Goal: Information Seeking & Learning: Learn about a topic

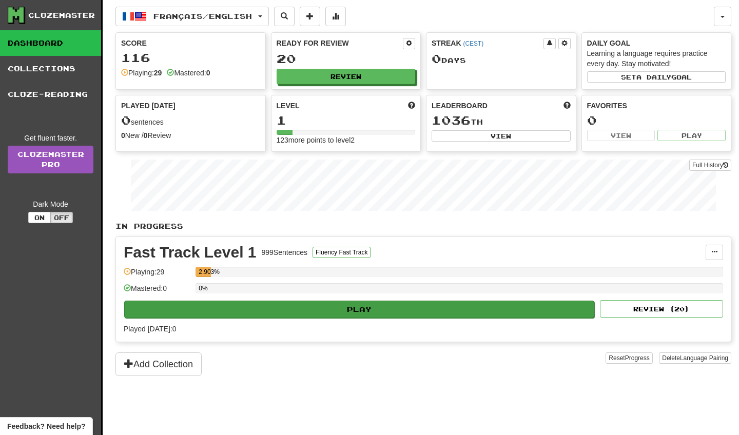
click at [204, 304] on button "Play" at bounding box center [359, 309] width 470 height 17
select select "**"
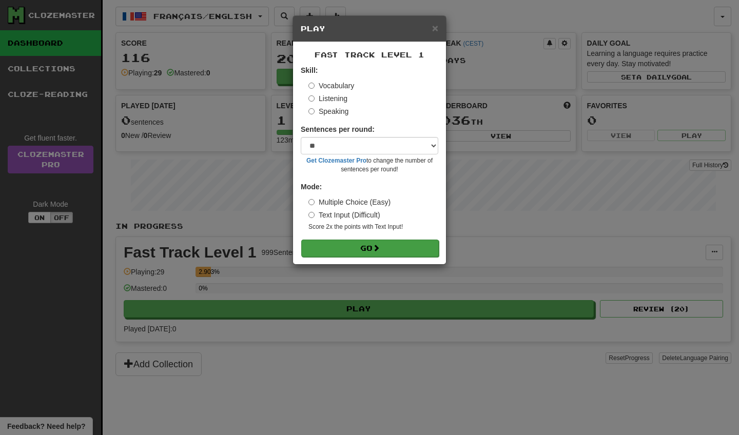
click at [355, 245] on button "Go" at bounding box center [370, 248] width 138 height 17
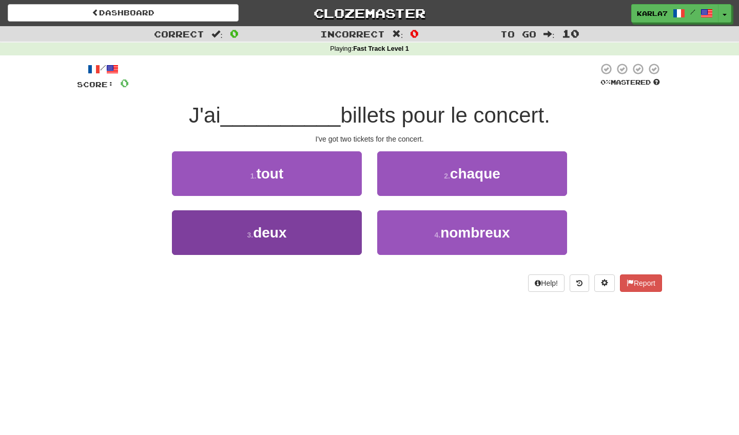
click at [313, 243] on button "3 . deux" at bounding box center [267, 233] width 190 height 45
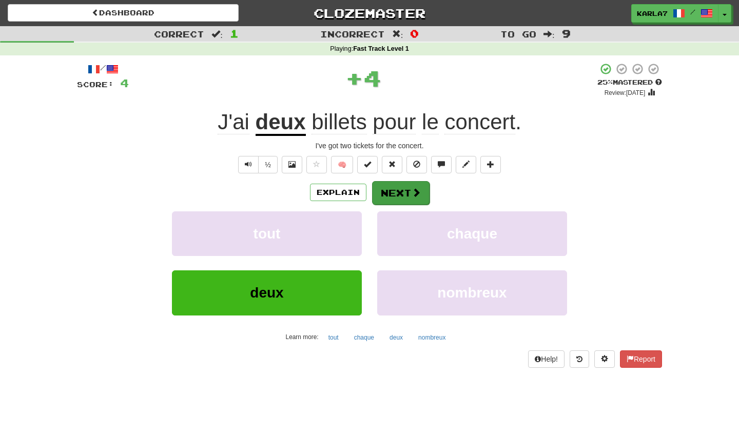
click at [410, 190] on button "Next" at bounding box center [401, 193] width 58 height 24
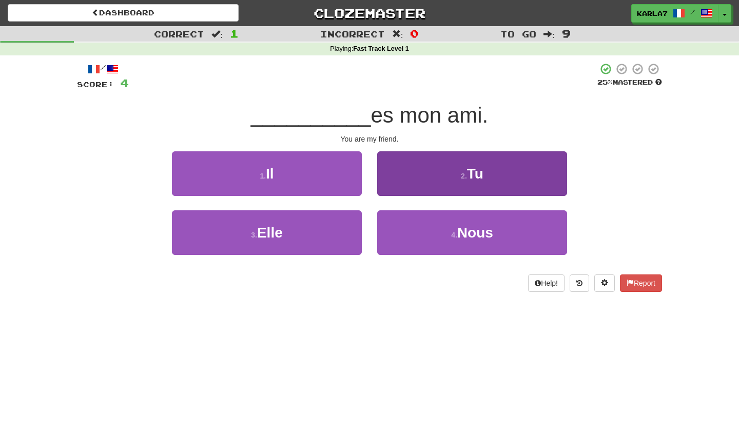
click at [472, 180] on span "Tu" at bounding box center [475, 174] width 16 height 16
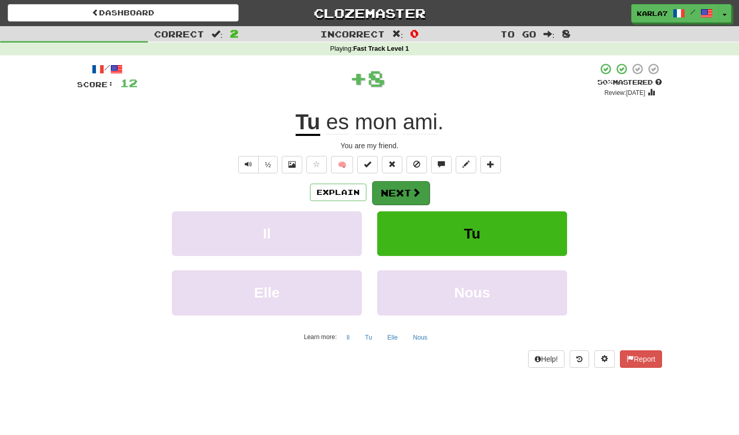
click at [402, 182] on button "Next" at bounding box center [401, 193] width 58 height 24
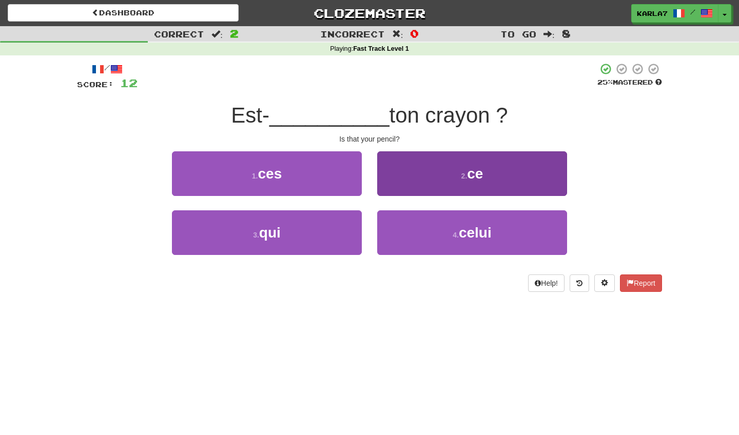
click at [491, 167] on button "2 . ce" at bounding box center [472, 173] width 190 height 45
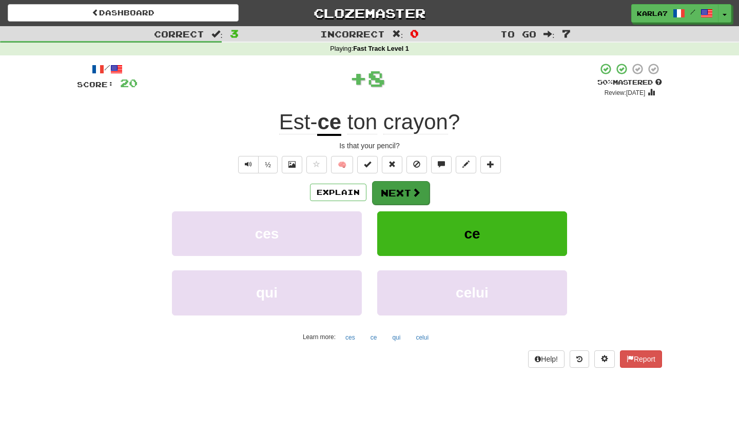
click at [398, 188] on button "Next" at bounding box center [401, 193] width 58 height 24
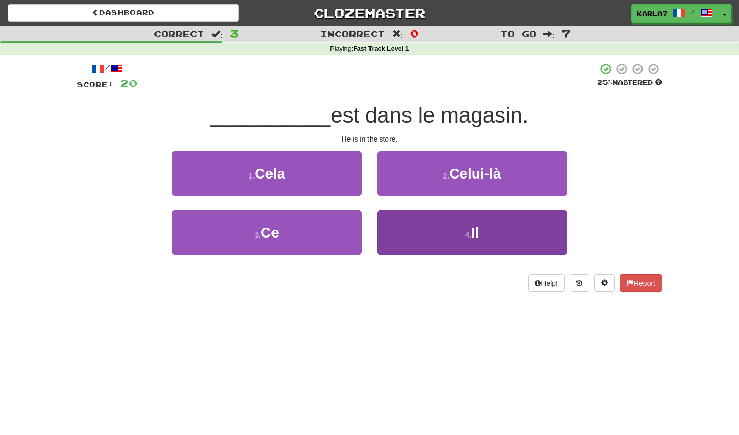
click at [427, 233] on button "4 . Il" at bounding box center [472, 233] width 190 height 45
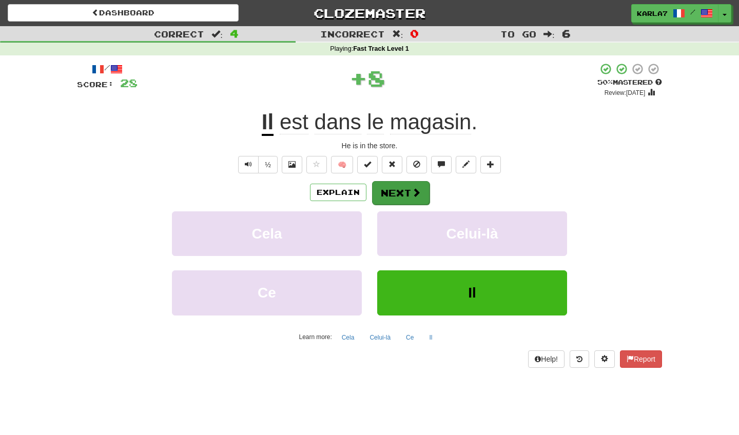
click at [410, 201] on button "Next" at bounding box center [401, 193] width 58 height 24
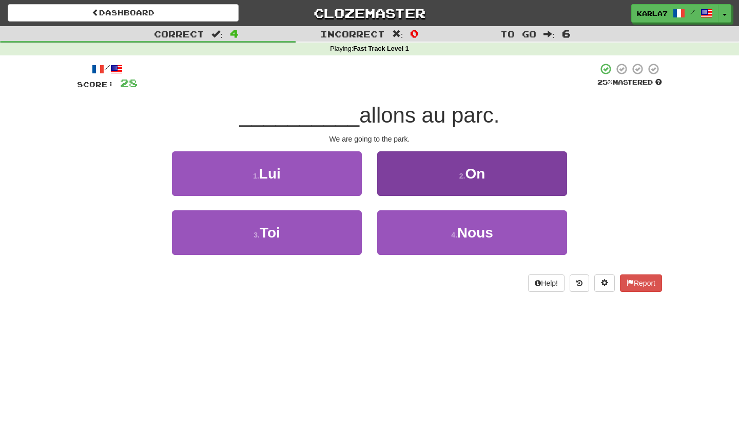
click at [458, 183] on button "2 . On" at bounding box center [472, 173] width 190 height 45
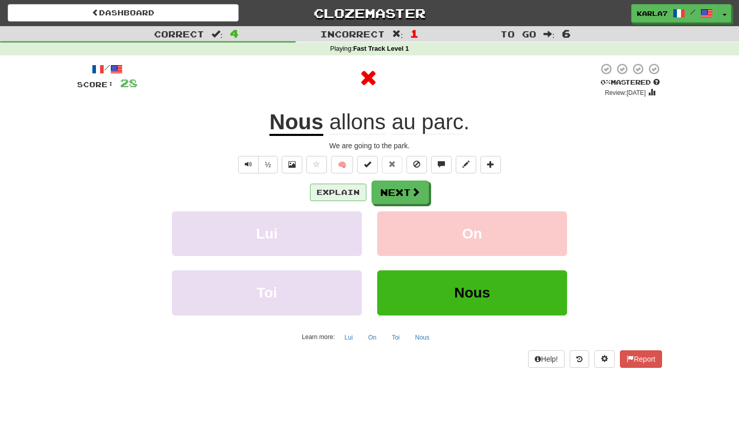
click at [332, 186] on button "Explain" at bounding box center [338, 192] width 56 height 17
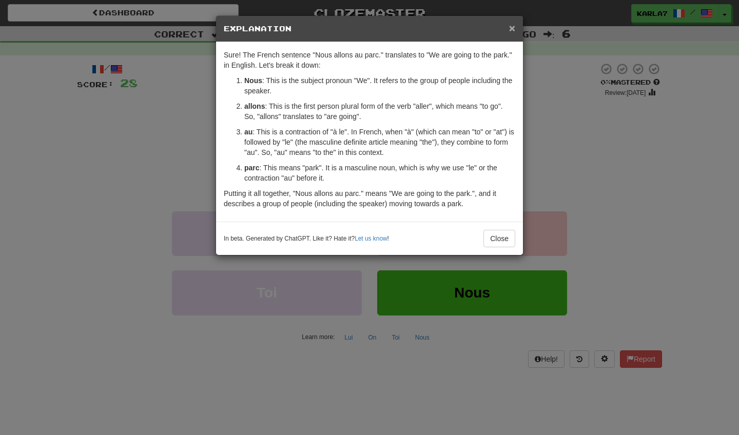
click at [511, 30] on span "×" at bounding box center [512, 28] width 6 height 12
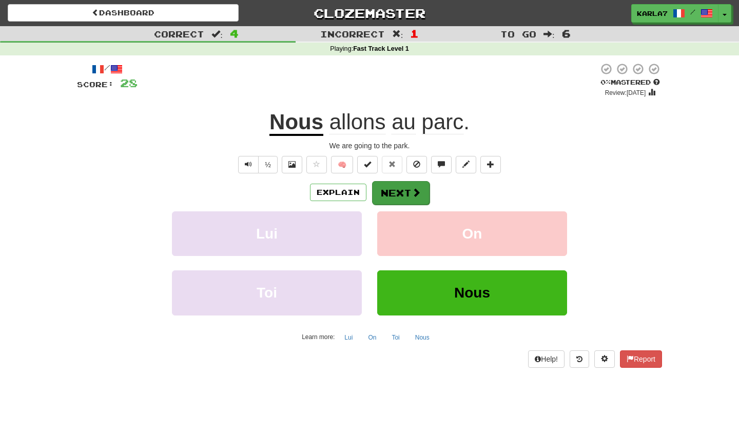
click at [405, 186] on button "Next" at bounding box center [401, 193] width 58 height 24
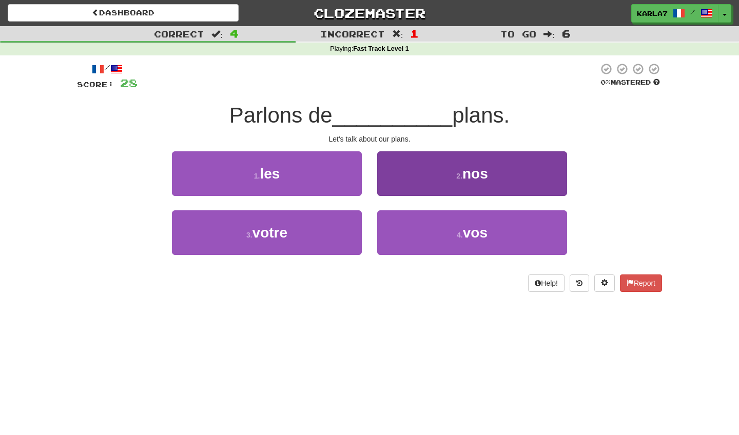
click at [447, 166] on button "2 . nos" at bounding box center [472, 173] width 190 height 45
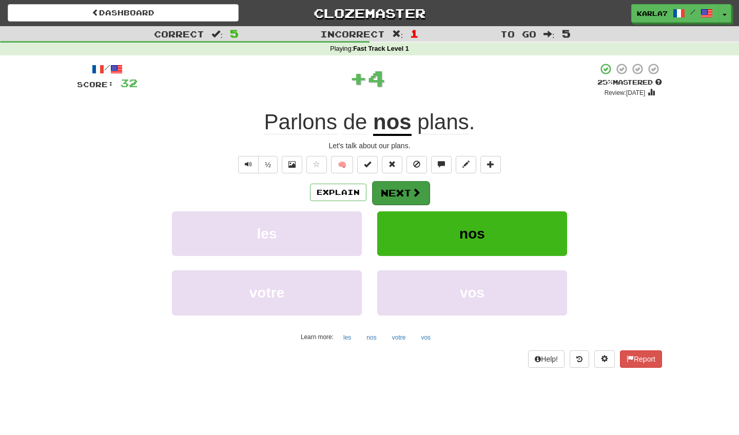
click at [407, 186] on button "Next" at bounding box center [401, 193] width 58 height 24
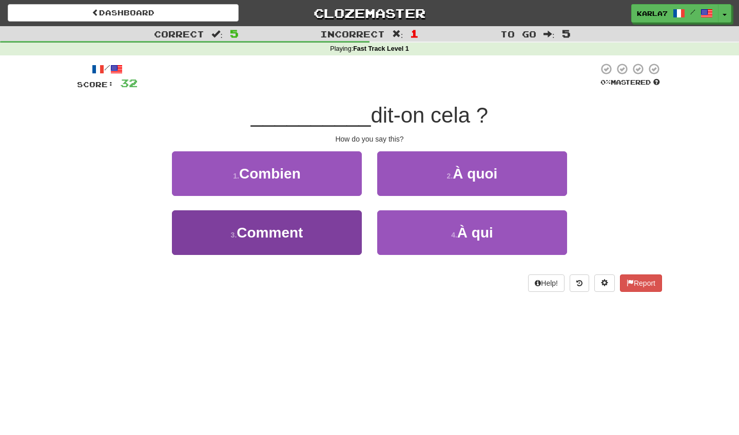
click at [311, 242] on button "3 . Comment" at bounding box center [267, 233] width 190 height 45
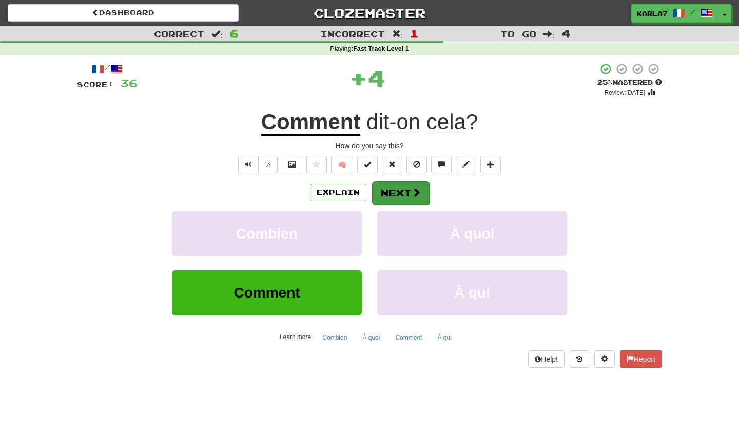
click at [404, 195] on button "Next" at bounding box center [401, 193] width 58 height 24
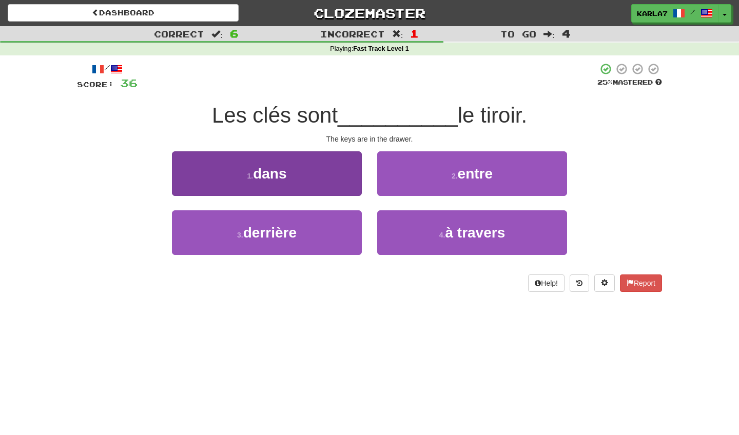
click at [316, 176] on button "1 . dans" at bounding box center [267, 173] width 190 height 45
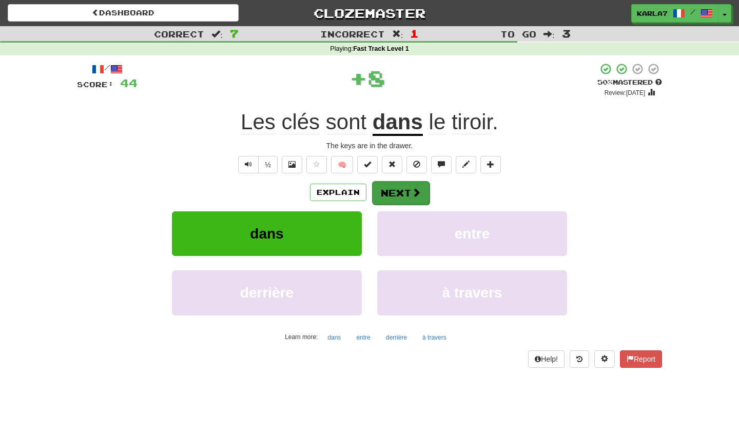
click at [398, 194] on button "Next" at bounding box center [401, 193] width 58 height 24
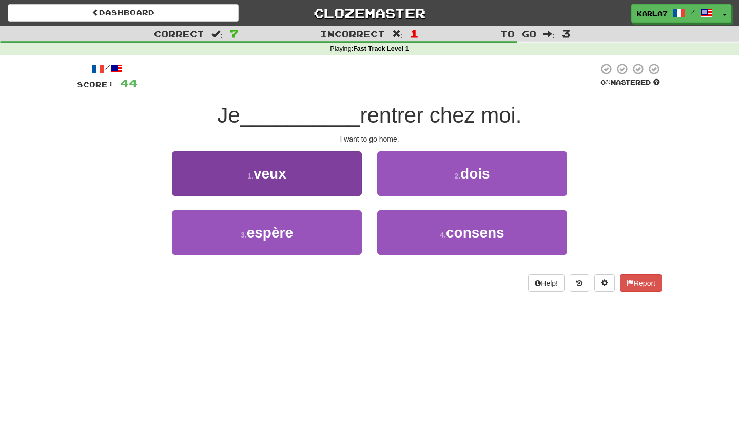
click at [346, 184] on button "1 . veux" at bounding box center [267, 173] width 190 height 45
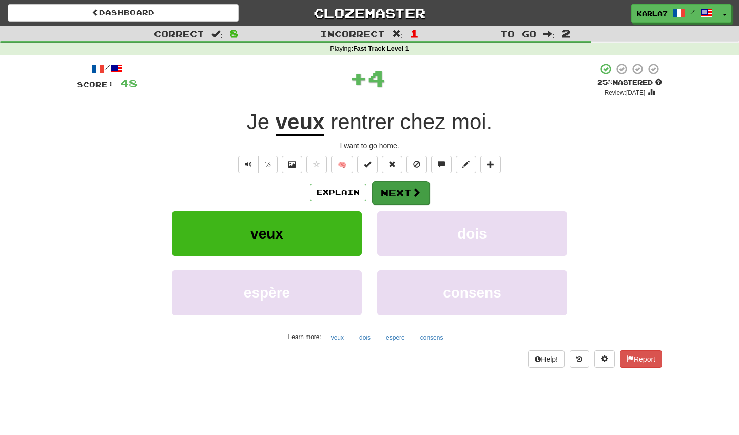
click at [412, 192] on span at bounding box center [416, 192] width 9 height 9
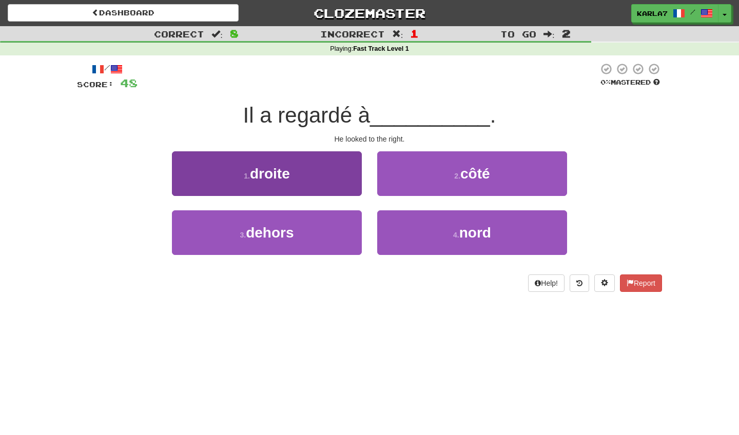
click at [328, 169] on button "1 . droite" at bounding box center [267, 173] width 190 height 45
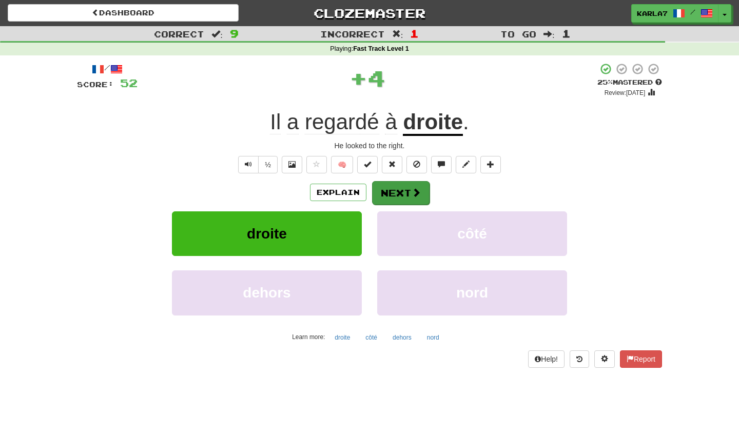
click at [391, 191] on button "Next" at bounding box center [401, 193] width 58 height 24
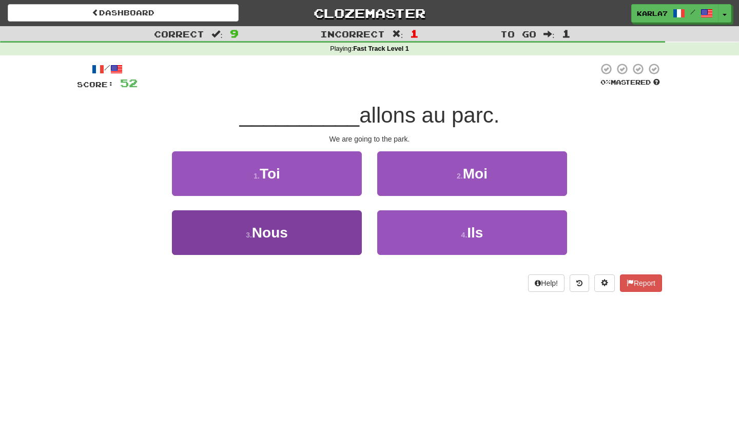
click at [318, 226] on button "3 . Nous" at bounding box center [267, 233] width 190 height 45
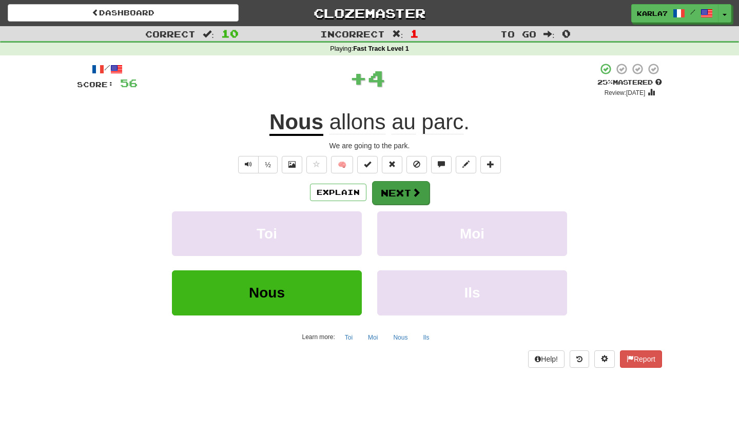
click at [403, 193] on button "Next" at bounding box center [401, 193] width 58 height 24
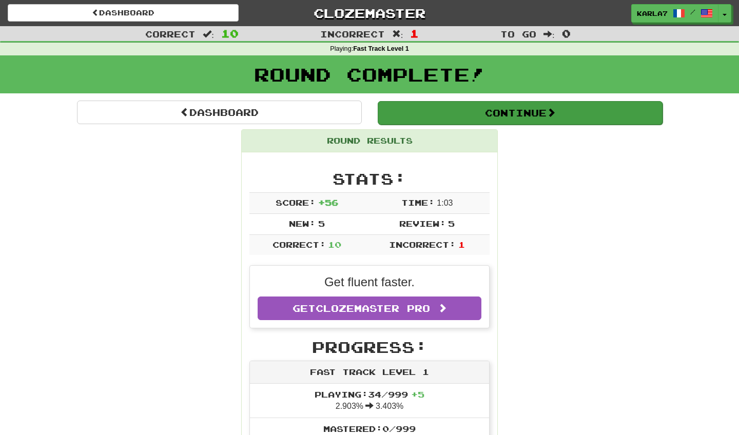
click at [504, 112] on button "Continue" at bounding box center [520, 113] width 285 height 24
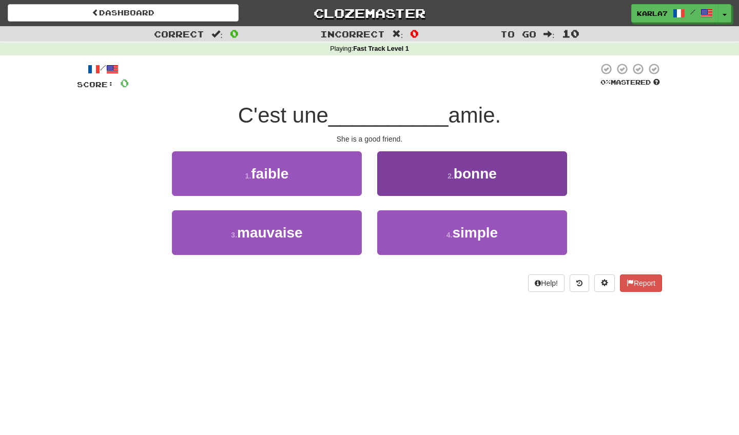
click at [424, 169] on button "2 . bonne" at bounding box center [472, 173] width 190 height 45
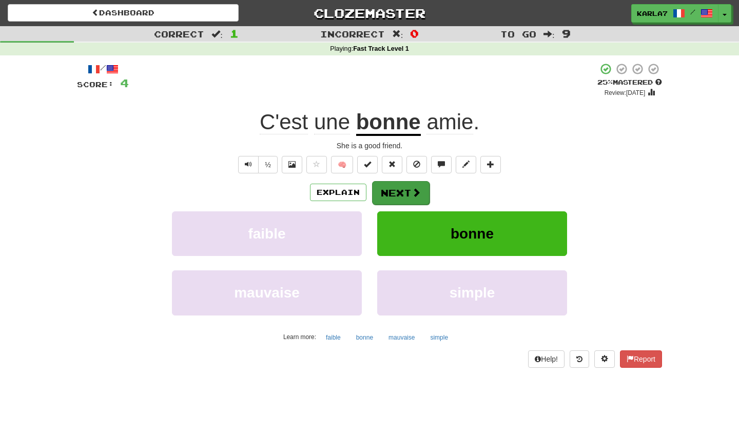
click at [417, 191] on span at bounding box center [416, 192] width 9 height 9
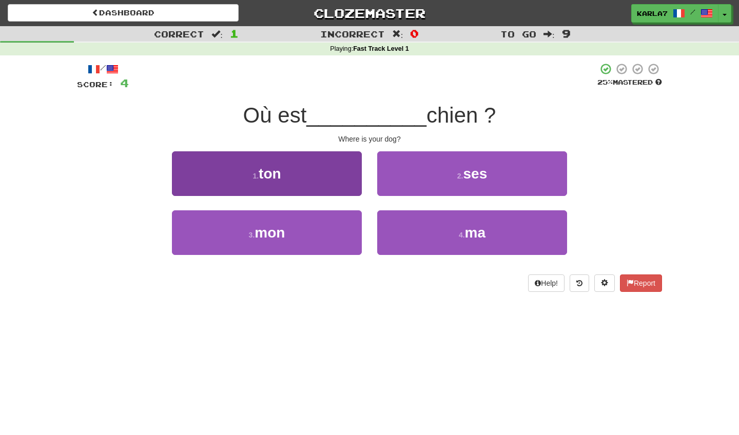
click at [316, 181] on button "1 . ton" at bounding box center [267, 173] width 190 height 45
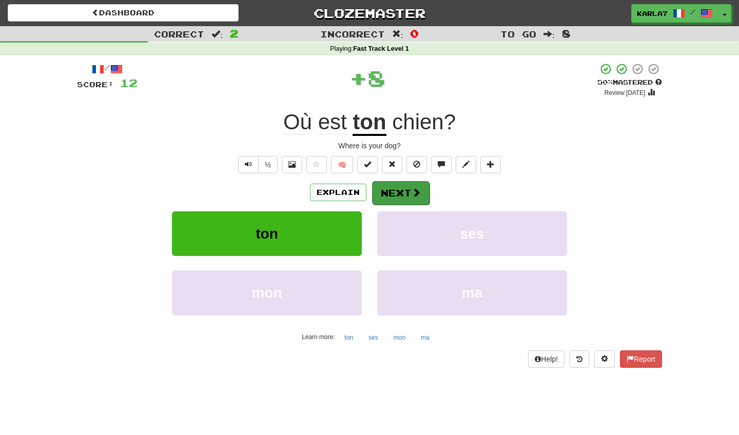
click at [404, 193] on button "Next" at bounding box center [401, 193] width 58 height 24
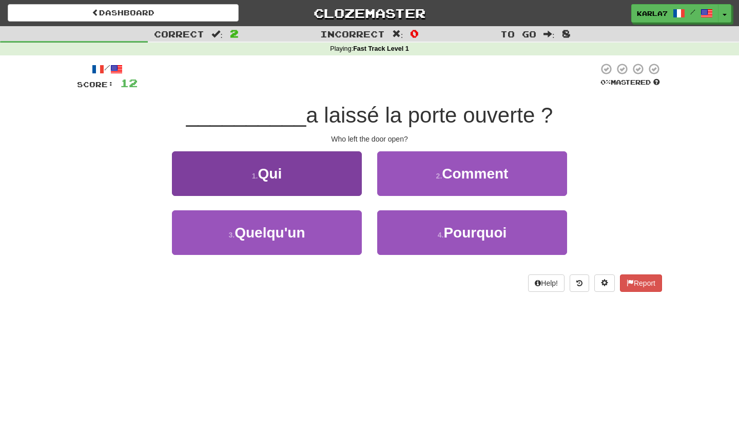
click at [332, 179] on button "1 . Qui" at bounding box center [267, 173] width 190 height 45
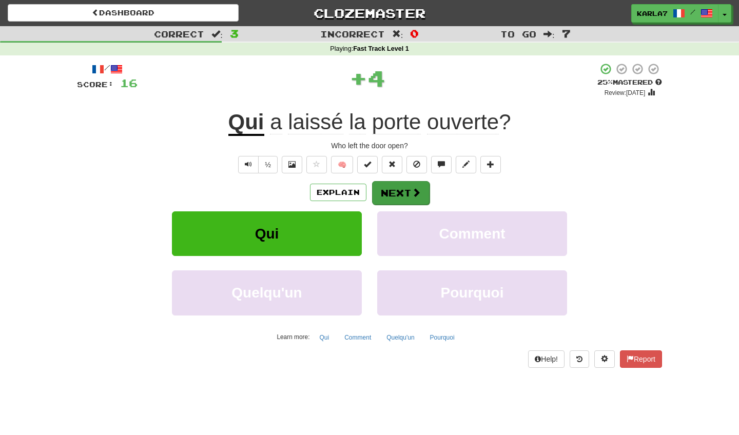
click at [412, 188] on span at bounding box center [416, 192] width 9 height 9
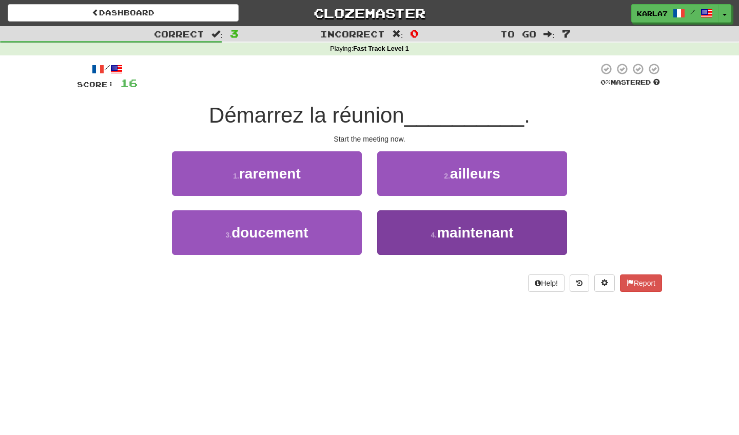
click at [423, 227] on button "4 . maintenant" at bounding box center [472, 233] width 190 height 45
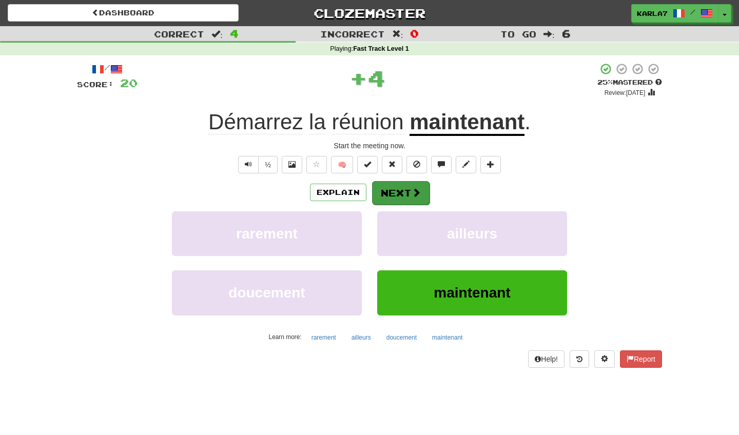
click at [408, 190] on button "Next" at bounding box center [401, 193] width 58 height 24
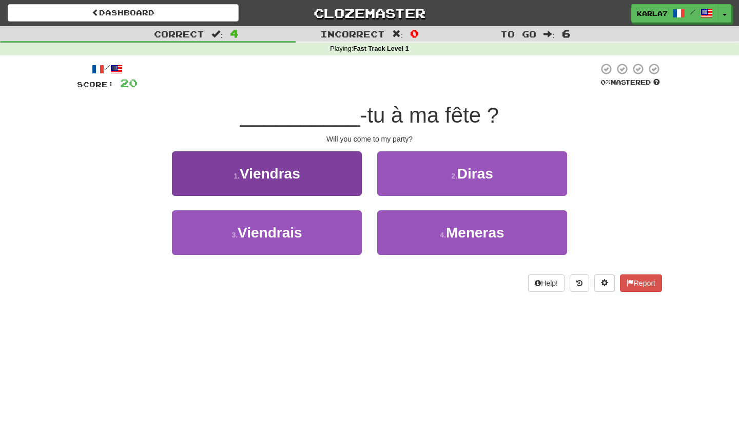
click at [307, 181] on button "1 . Viendras" at bounding box center [267, 173] width 190 height 45
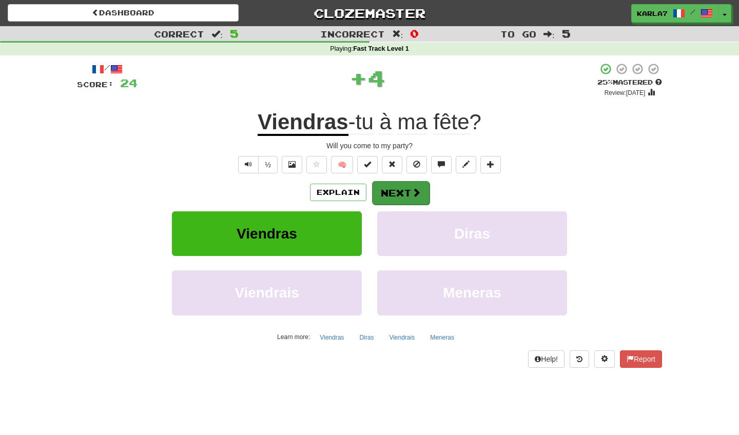
click at [398, 190] on button "Next" at bounding box center [401, 193] width 58 height 24
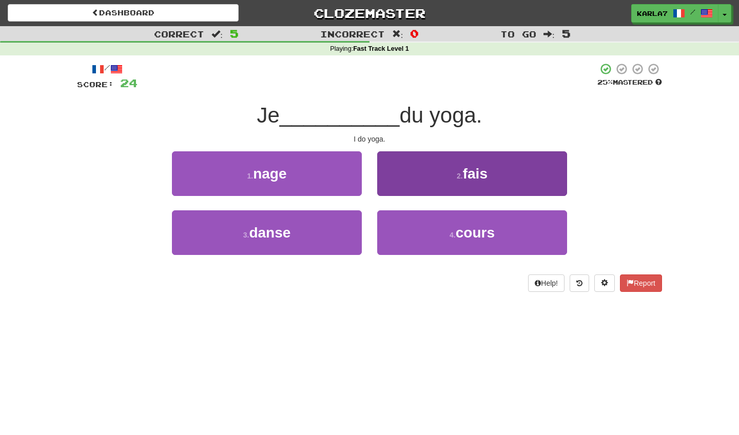
click at [467, 169] on span "fais" at bounding box center [475, 174] width 25 height 16
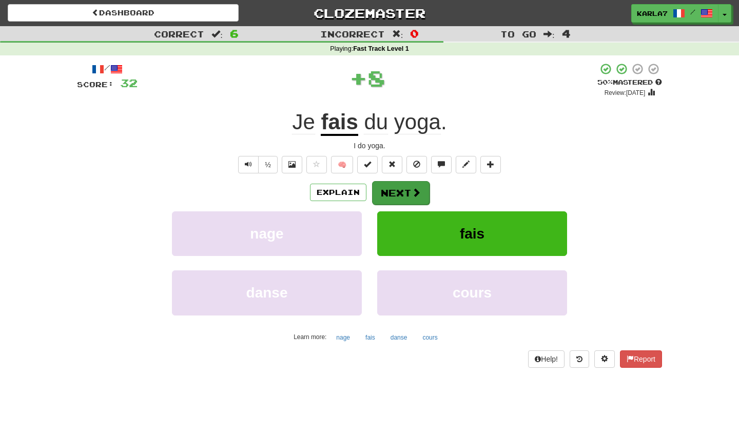
click at [404, 193] on button "Next" at bounding box center [401, 193] width 58 height 24
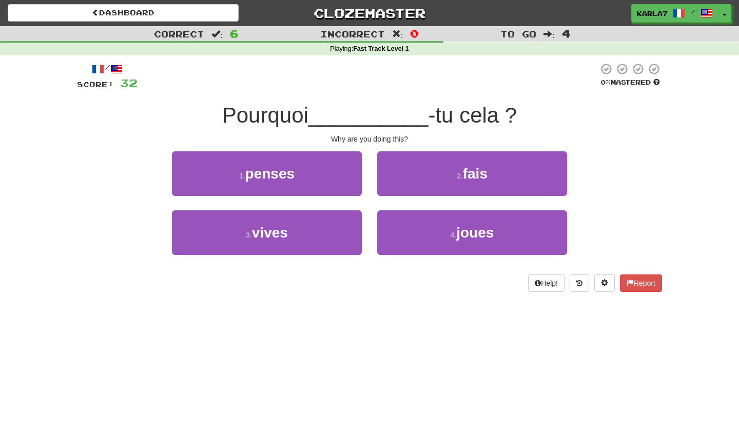
click at [404, 193] on button "2 . fais" at bounding box center [472, 173] width 190 height 45
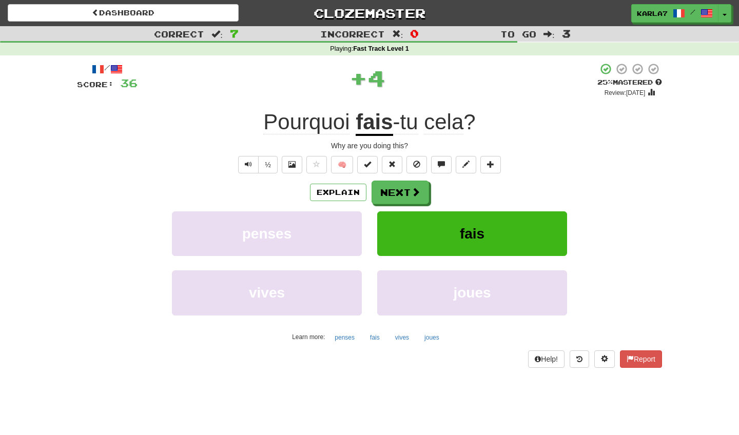
click at [404, 193] on button "Next" at bounding box center [401, 193] width 58 height 24
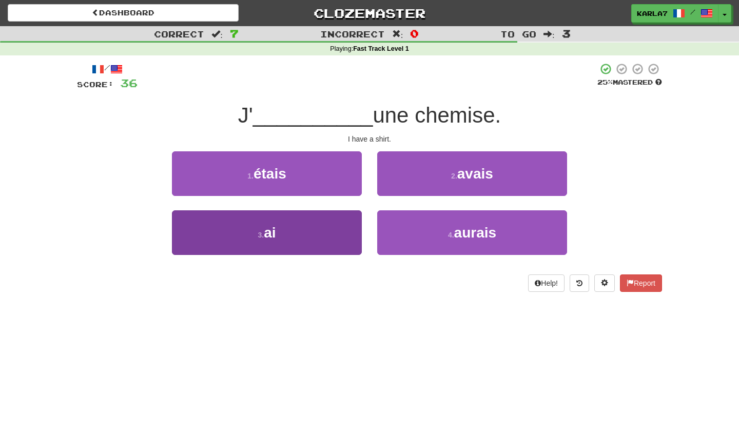
click at [296, 239] on button "3 . ai" at bounding box center [267, 233] width 190 height 45
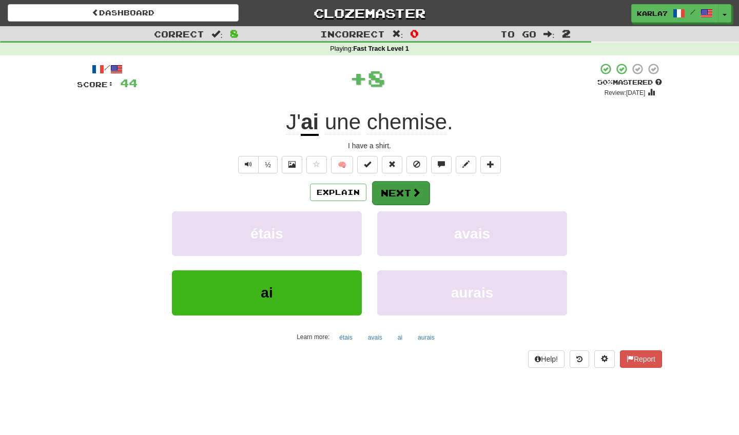
click at [397, 194] on button "Next" at bounding box center [401, 193] width 58 height 24
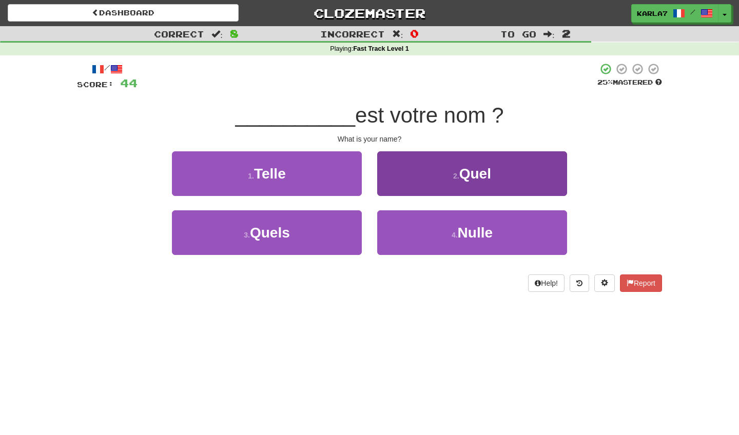
click at [449, 166] on button "2 . Quel" at bounding box center [472, 173] width 190 height 45
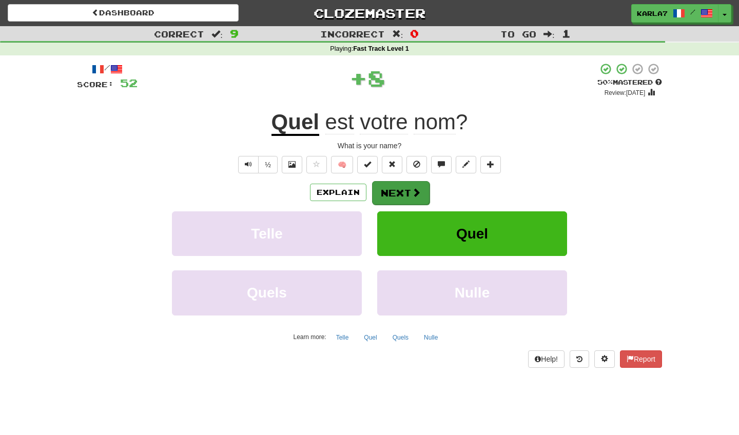
click at [406, 188] on button "Next" at bounding box center [401, 193] width 58 height 24
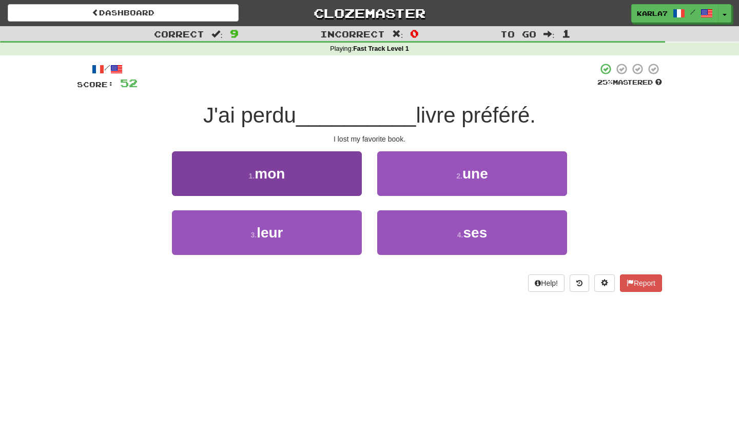
click at [302, 185] on button "1 . mon" at bounding box center [267, 173] width 190 height 45
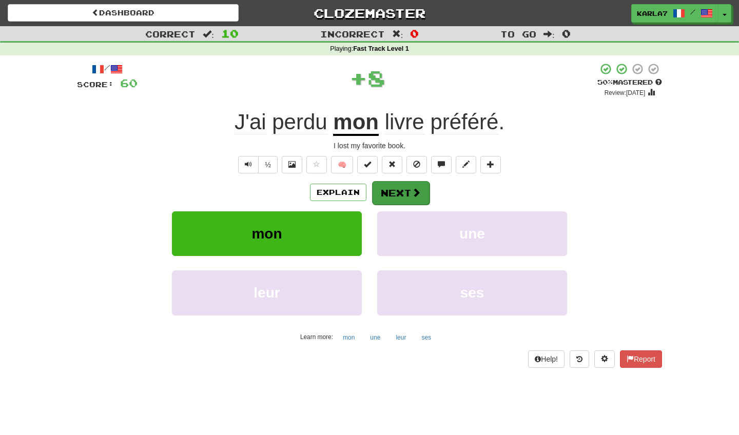
click at [415, 188] on span at bounding box center [416, 192] width 9 height 9
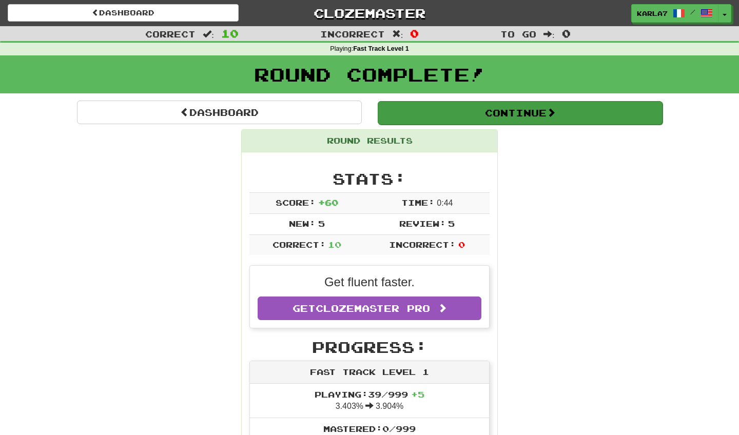
click at [514, 114] on button "Continue" at bounding box center [520, 113] width 285 height 24
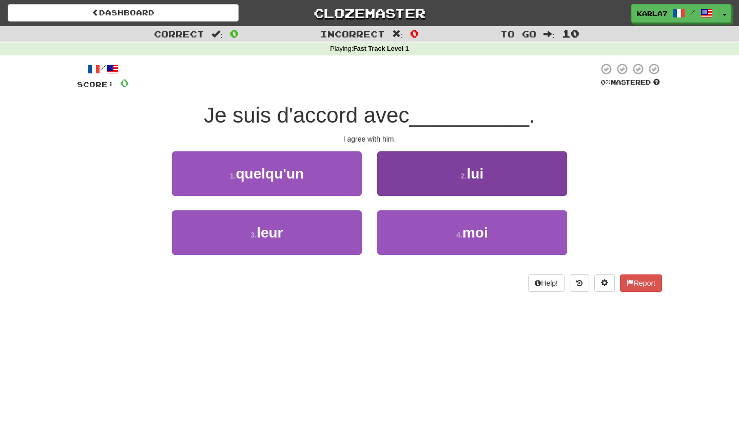
click at [453, 165] on button "2 . lui" at bounding box center [472, 173] width 190 height 45
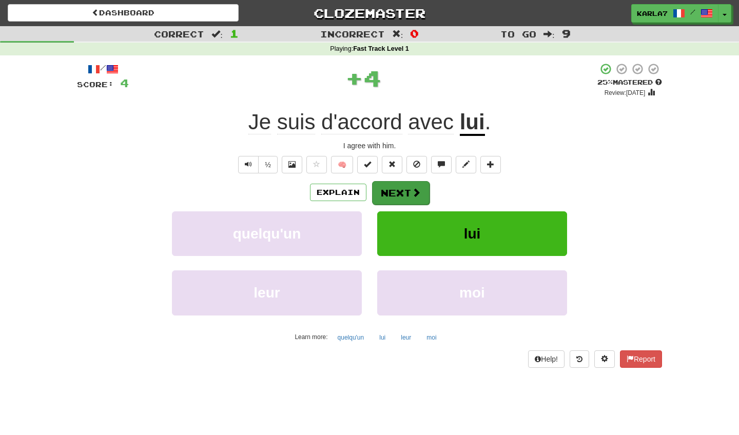
click at [410, 193] on button "Next" at bounding box center [401, 193] width 58 height 24
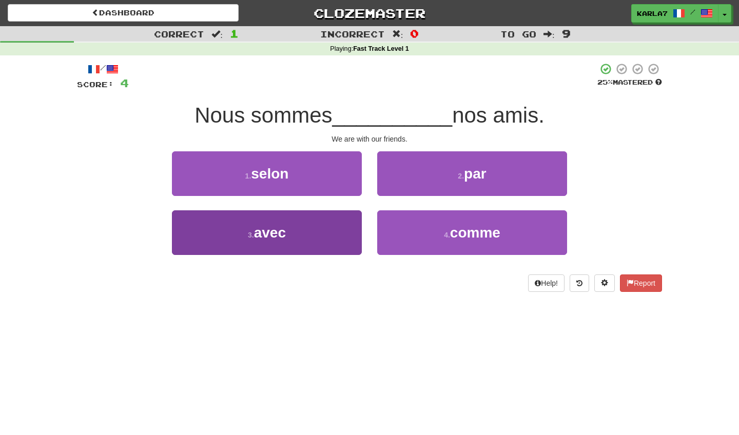
click at [304, 227] on button "3 . avec" at bounding box center [267, 233] width 190 height 45
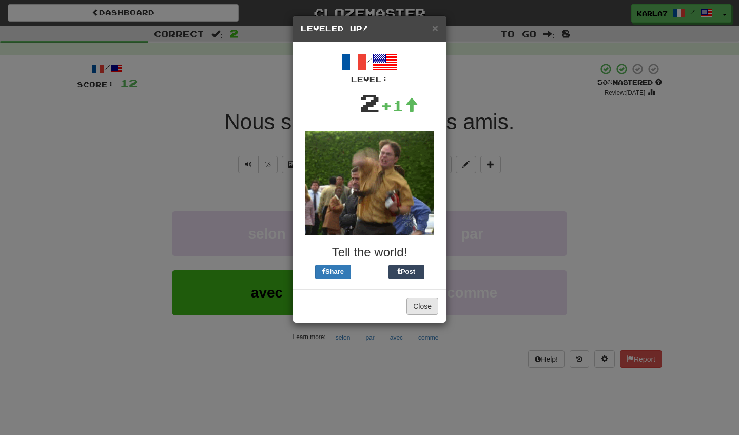
click at [426, 303] on button "Close" at bounding box center [423, 306] width 32 height 17
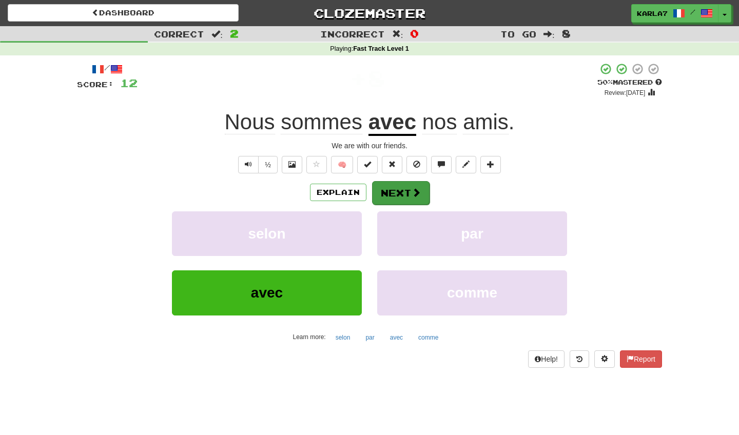
click at [407, 187] on button "Next" at bounding box center [401, 193] width 58 height 24
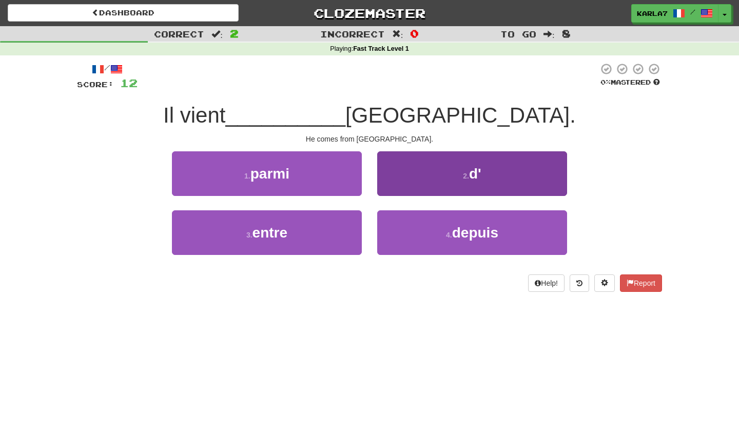
click at [477, 175] on span "d'" at bounding box center [475, 174] width 12 height 16
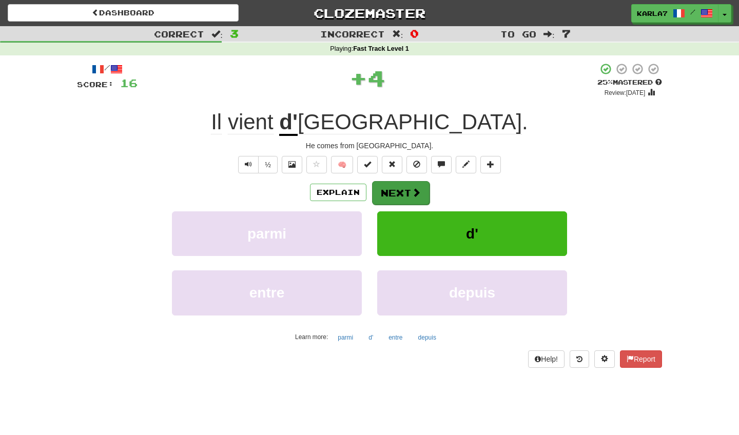
click at [380, 189] on button "Next" at bounding box center [401, 193] width 58 height 24
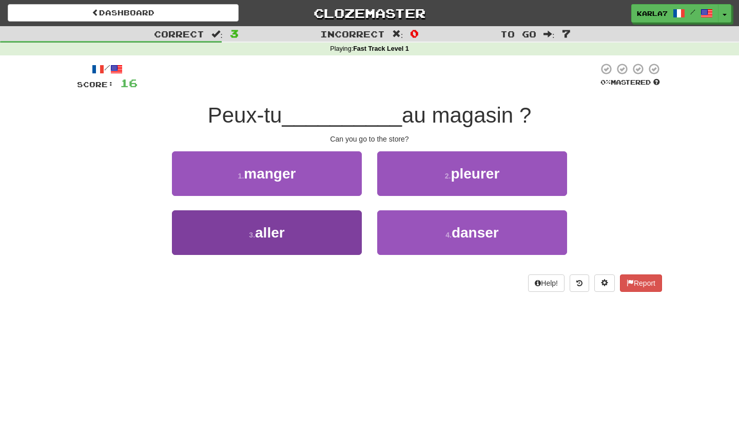
click at [322, 228] on button "3 . aller" at bounding box center [267, 233] width 190 height 45
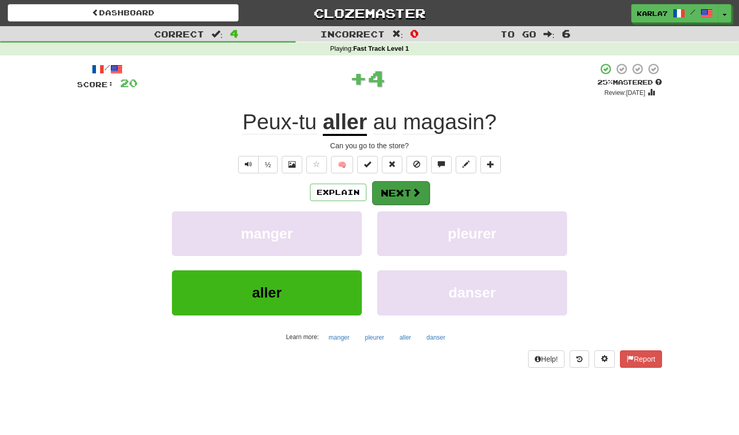
click at [408, 190] on button "Next" at bounding box center [401, 193] width 58 height 24
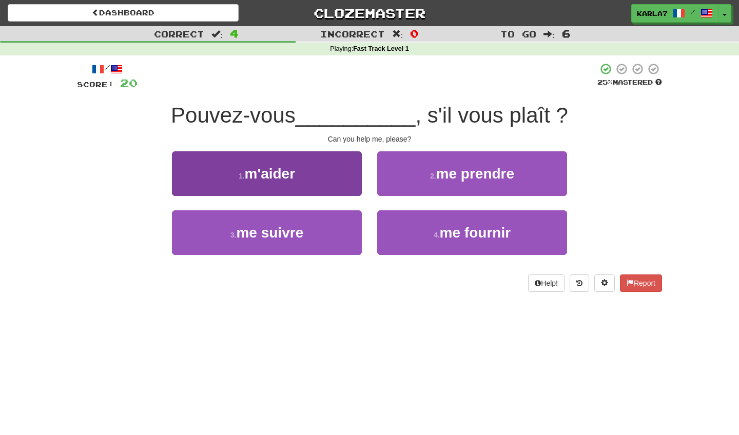
click at [310, 176] on button "1 . m'aider" at bounding box center [267, 173] width 190 height 45
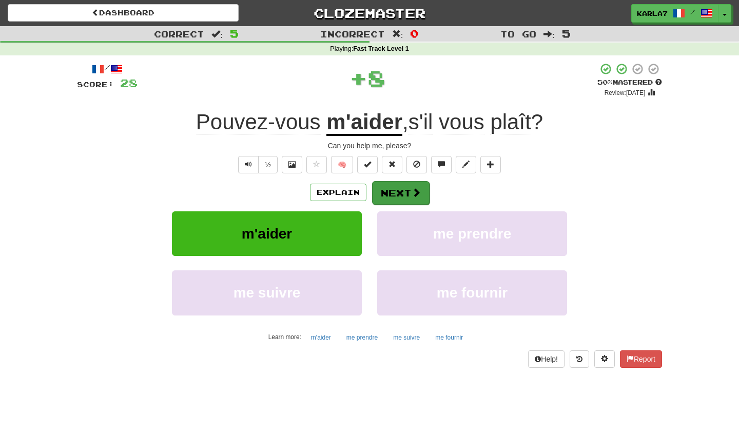
click at [395, 192] on button "Next" at bounding box center [401, 193] width 58 height 24
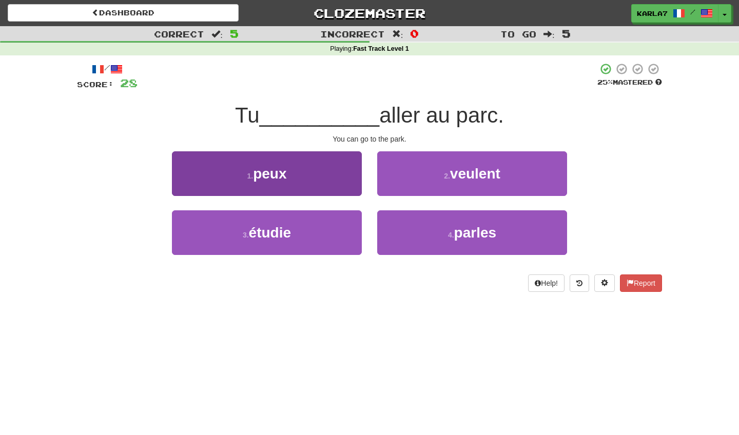
click at [333, 183] on button "1 . peux" at bounding box center [267, 173] width 190 height 45
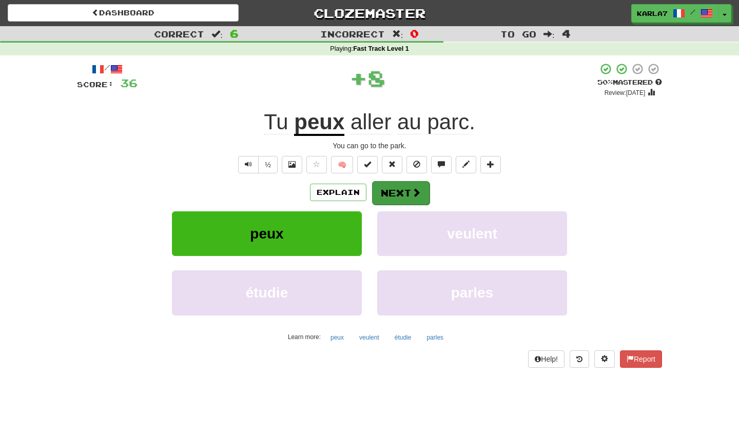
click at [392, 196] on button "Next" at bounding box center [401, 193] width 58 height 24
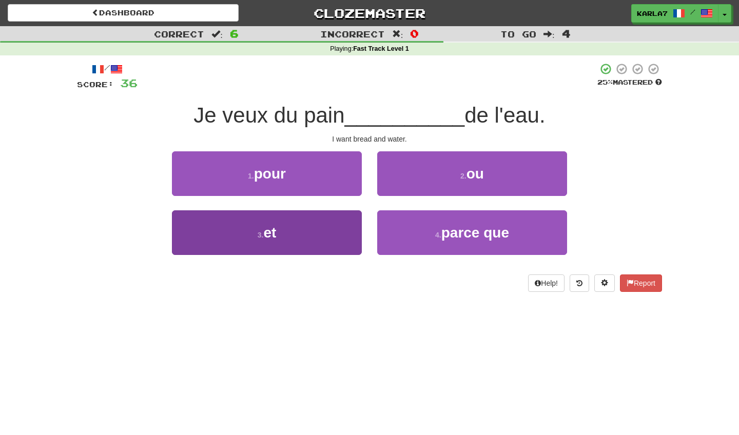
click at [315, 236] on button "3 . et" at bounding box center [267, 233] width 190 height 45
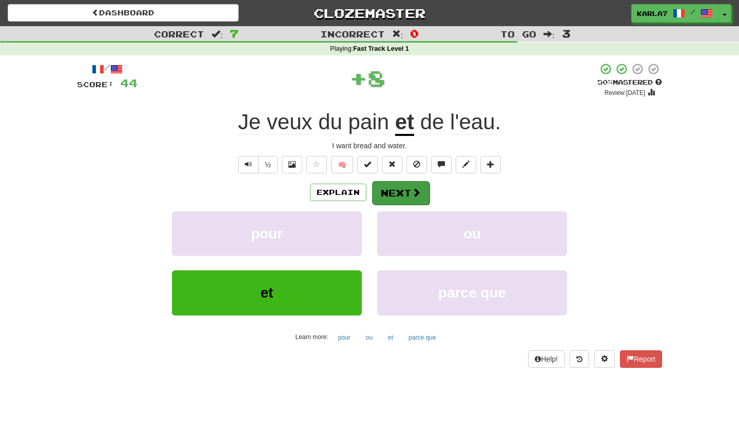
click at [407, 189] on button "Next" at bounding box center [401, 193] width 58 height 24
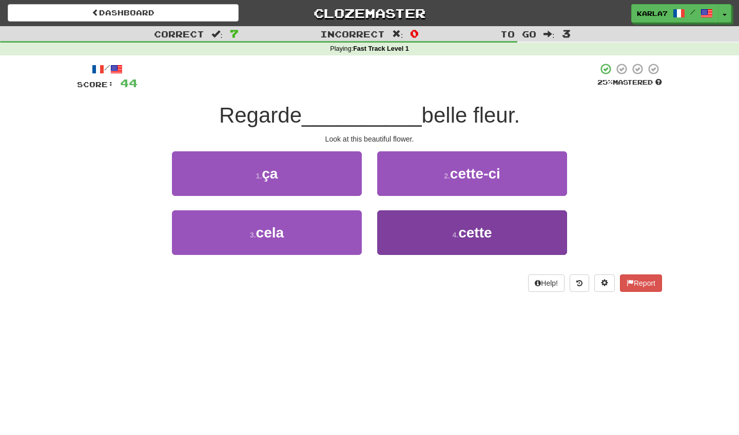
click at [402, 236] on button "4 . cette" at bounding box center [472, 233] width 190 height 45
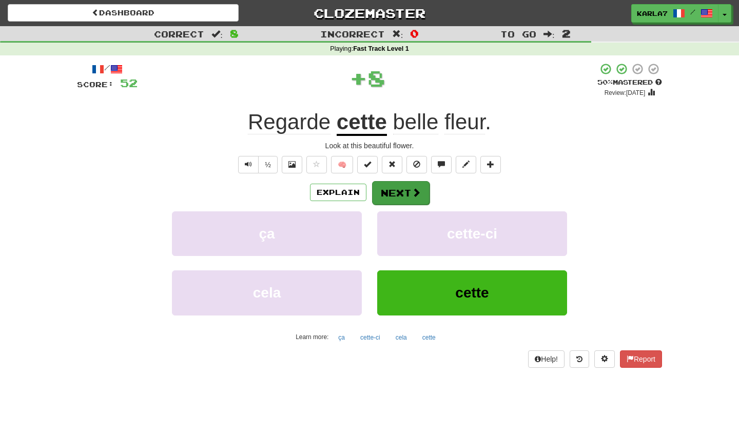
click at [389, 185] on button "Next" at bounding box center [401, 193] width 58 height 24
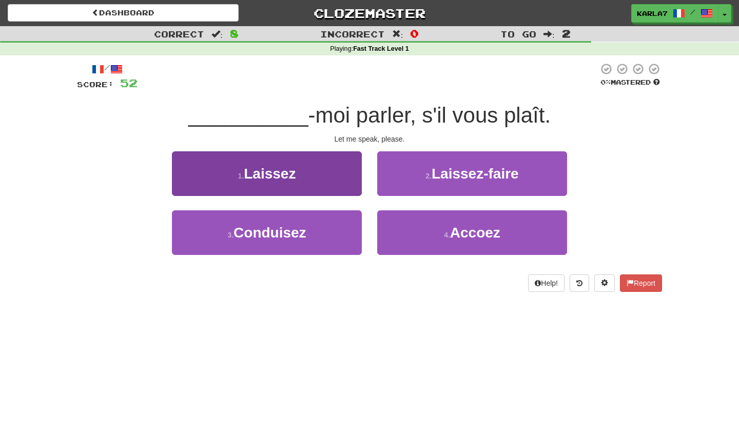
click at [329, 176] on button "1 . Laissez" at bounding box center [267, 173] width 190 height 45
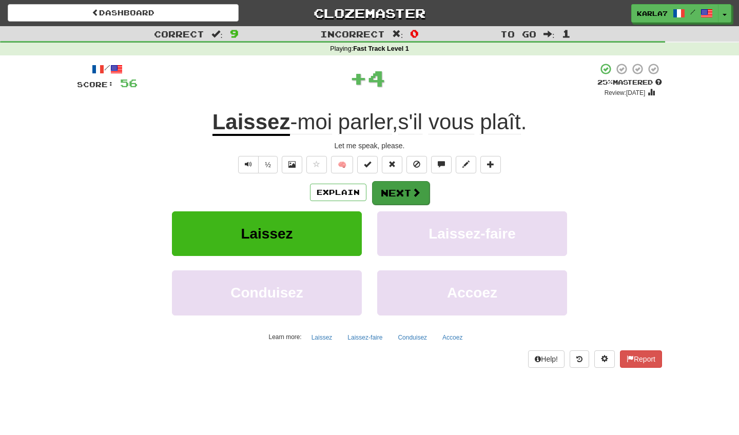
click at [410, 194] on button "Next" at bounding box center [401, 193] width 58 height 24
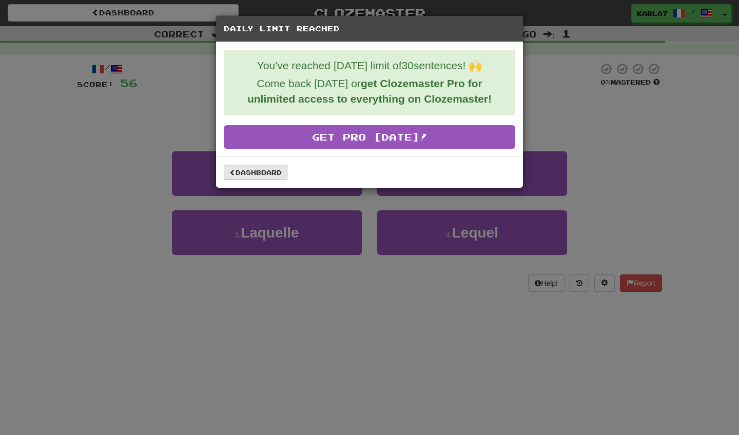
click at [258, 178] on link "Dashboard" at bounding box center [256, 172] width 64 height 15
